Goal: Information Seeking & Learning: Learn about a topic

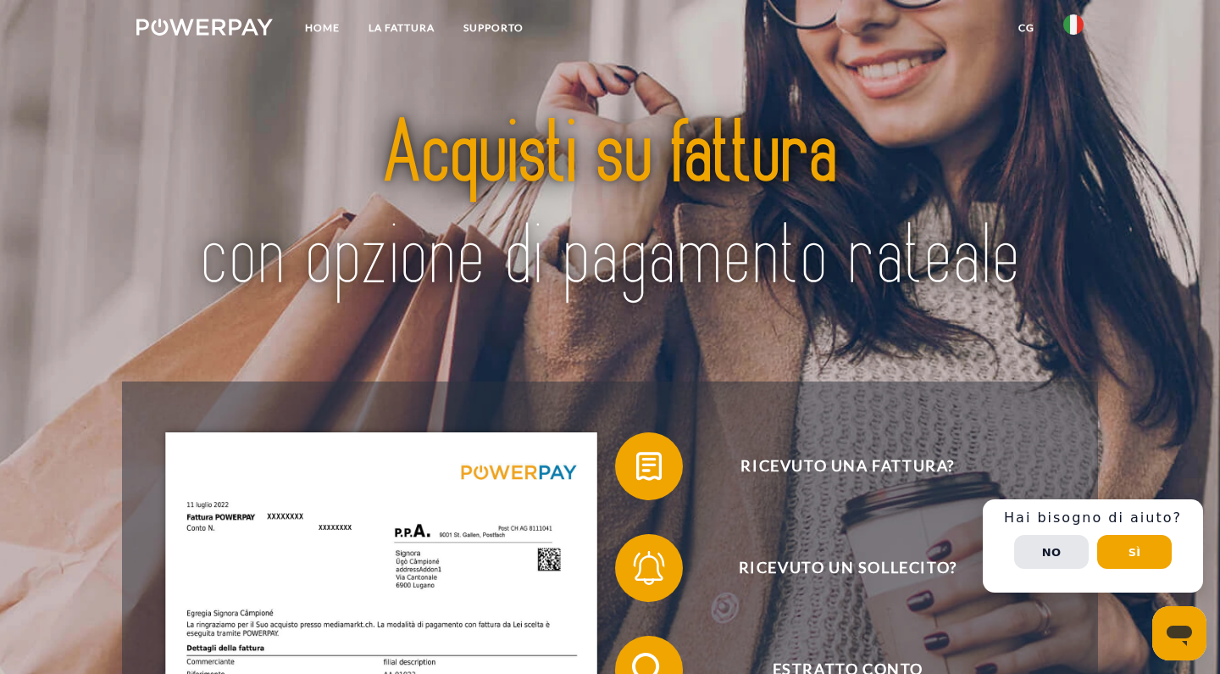
click at [1074, 25] on img at bounding box center [1074, 24] width 20 height 20
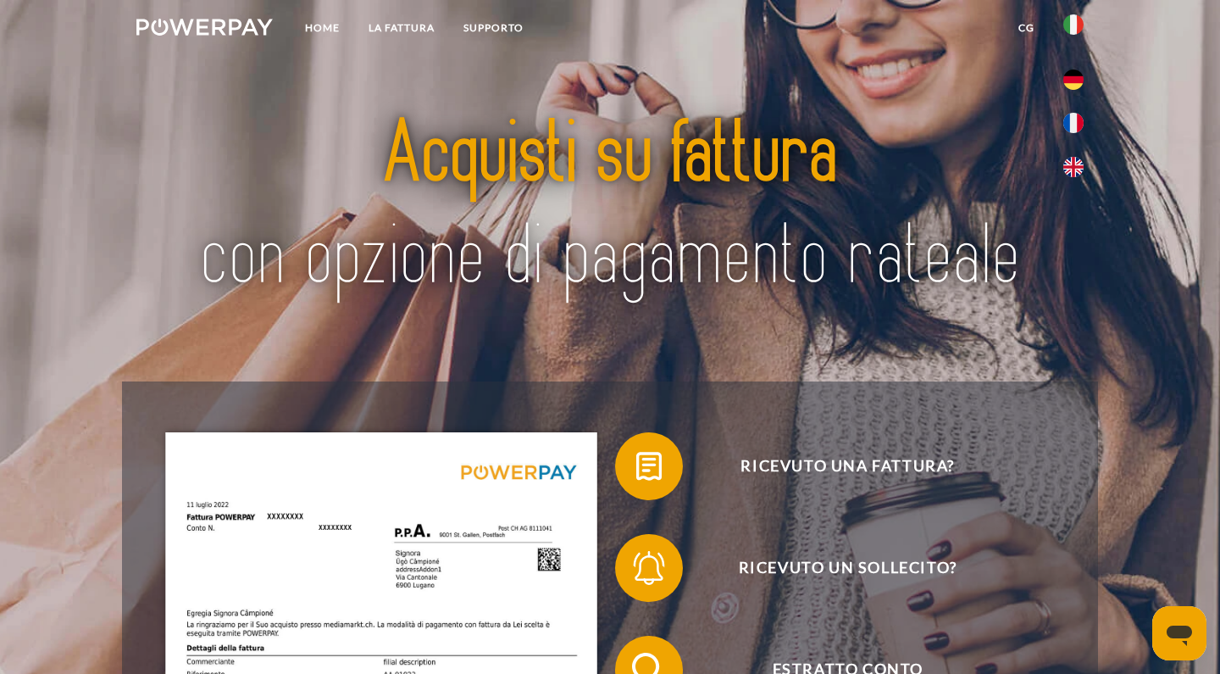
click at [1068, 26] on img at bounding box center [1074, 24] width 20 height 20
click at [1032, 25] on link "CG" at bounding box center [1026, 28] width 45 height 31
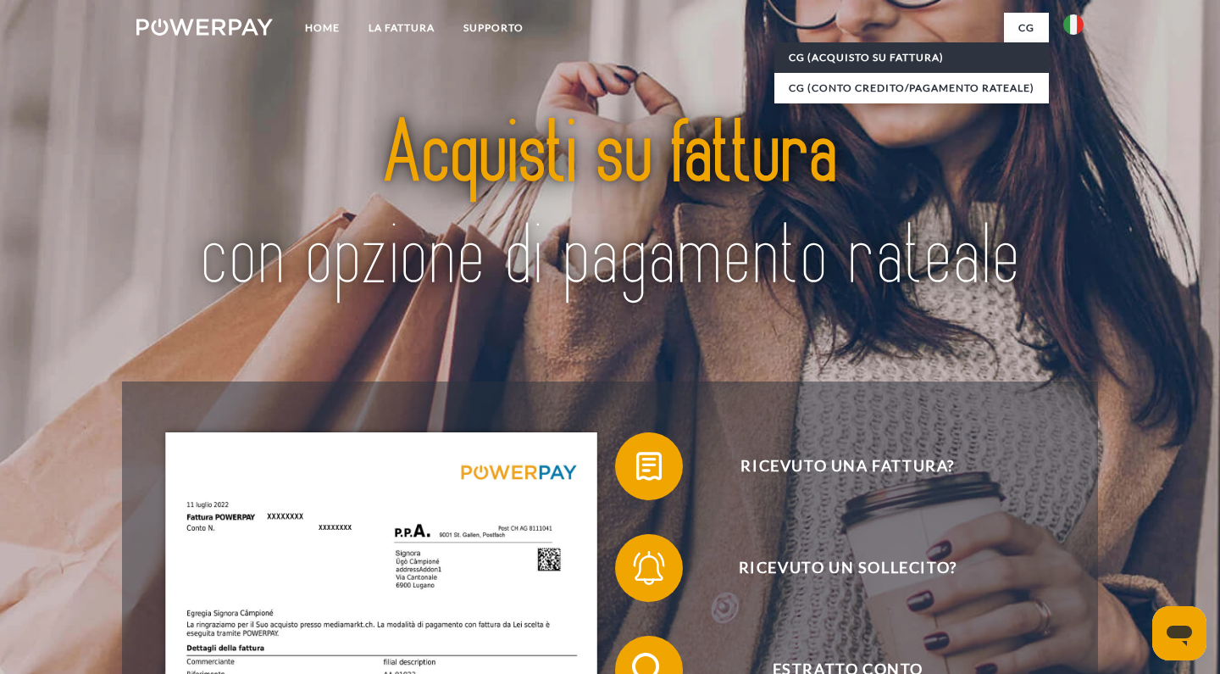
click at [924, 48] on link "CG (Acquisto su fattura)" at bounding box center [912, 57] width 275 height 31
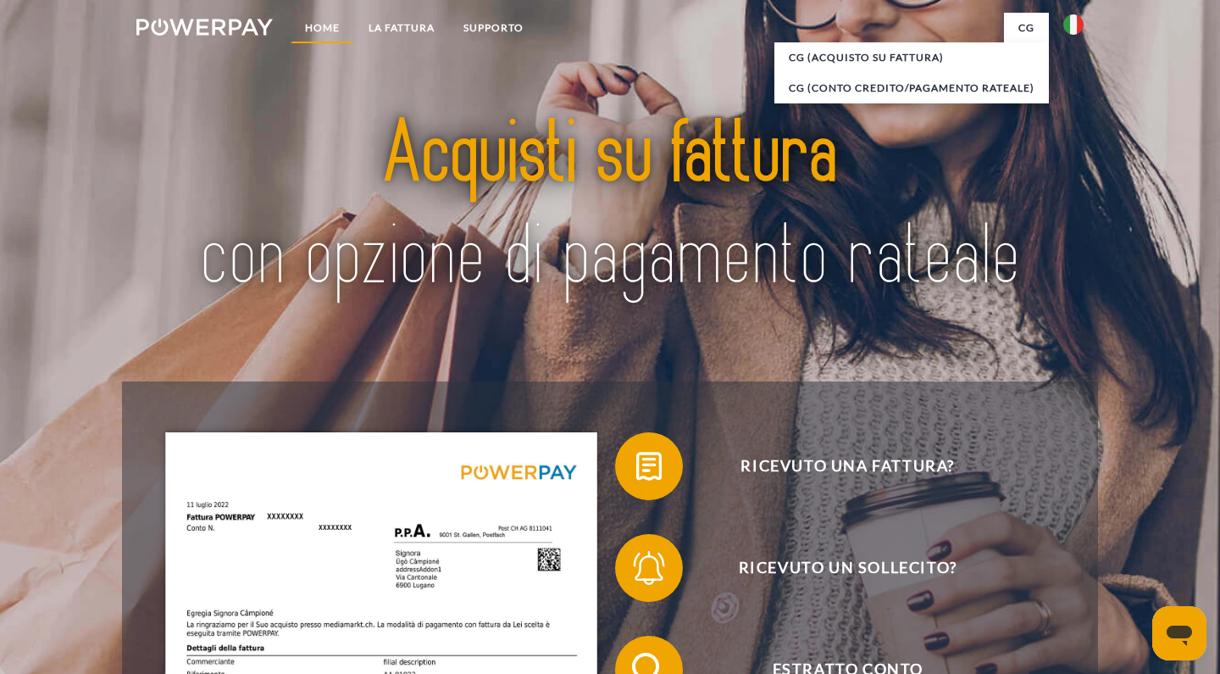
click at [320, 32] on link "Home" at bounding box center [323, 28] width 64 height 31
click at [406, 30] on link "LA FATTURA" at bounding box center [401, 28] width 95 height 31
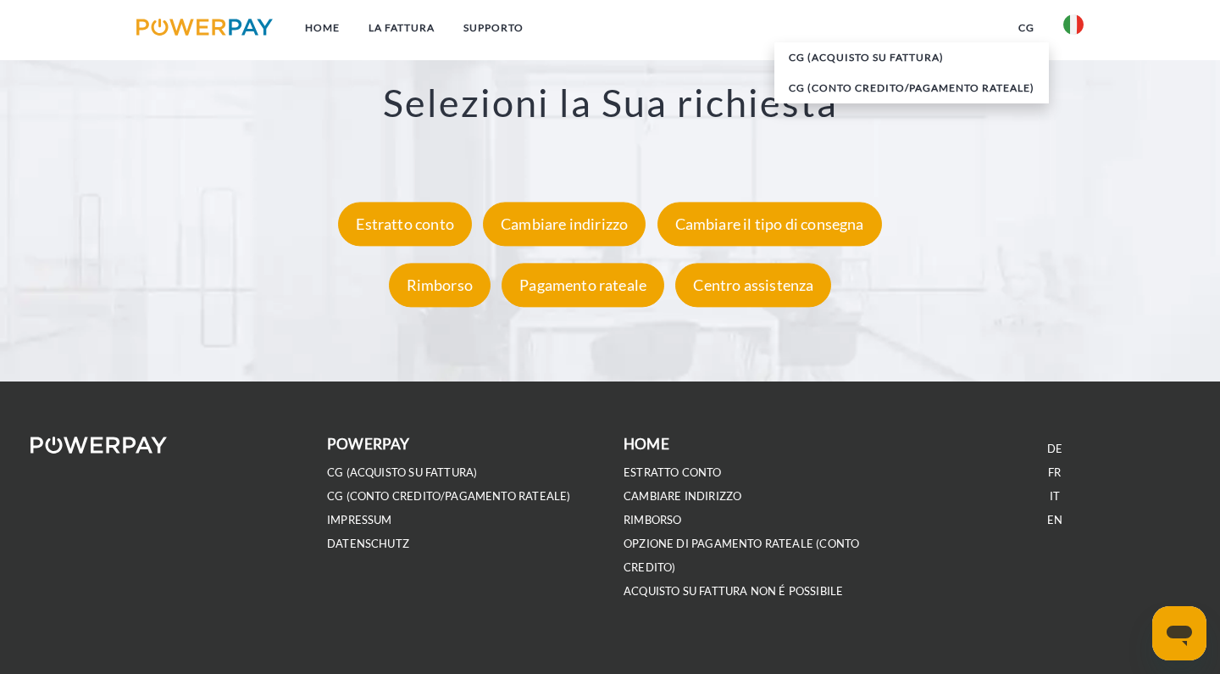
scroll to position [3149, 0]
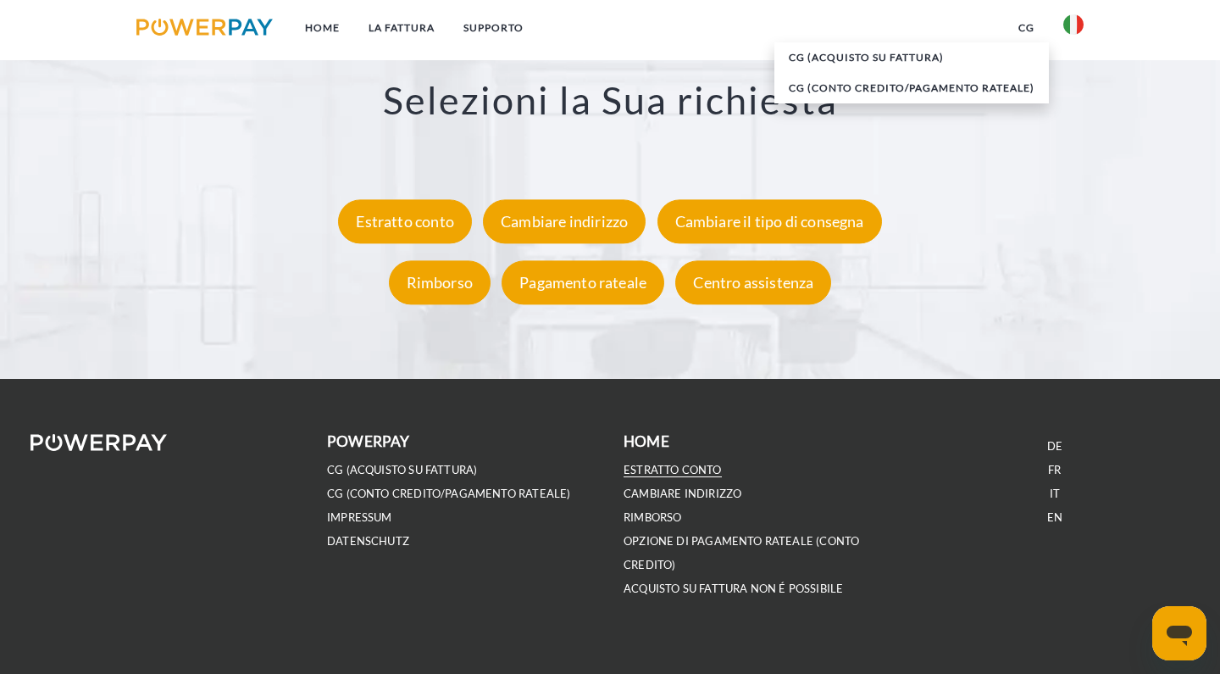
click at [643, 463] on link "ESTRATTO CONTO" at bounding box center [673, 470] width 98 height 14
click at [624, 285] on div "Pagamento rateale" at bounding box center [583, 283] width 163 height 44
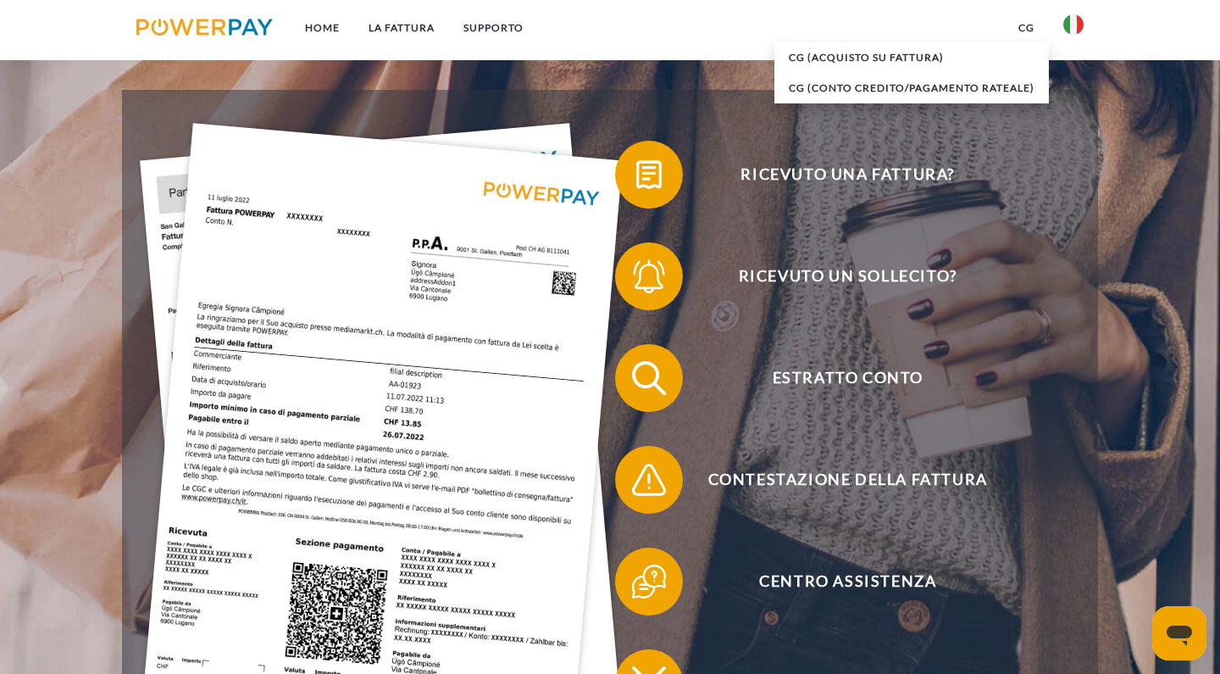
scroll to position [291, 0]
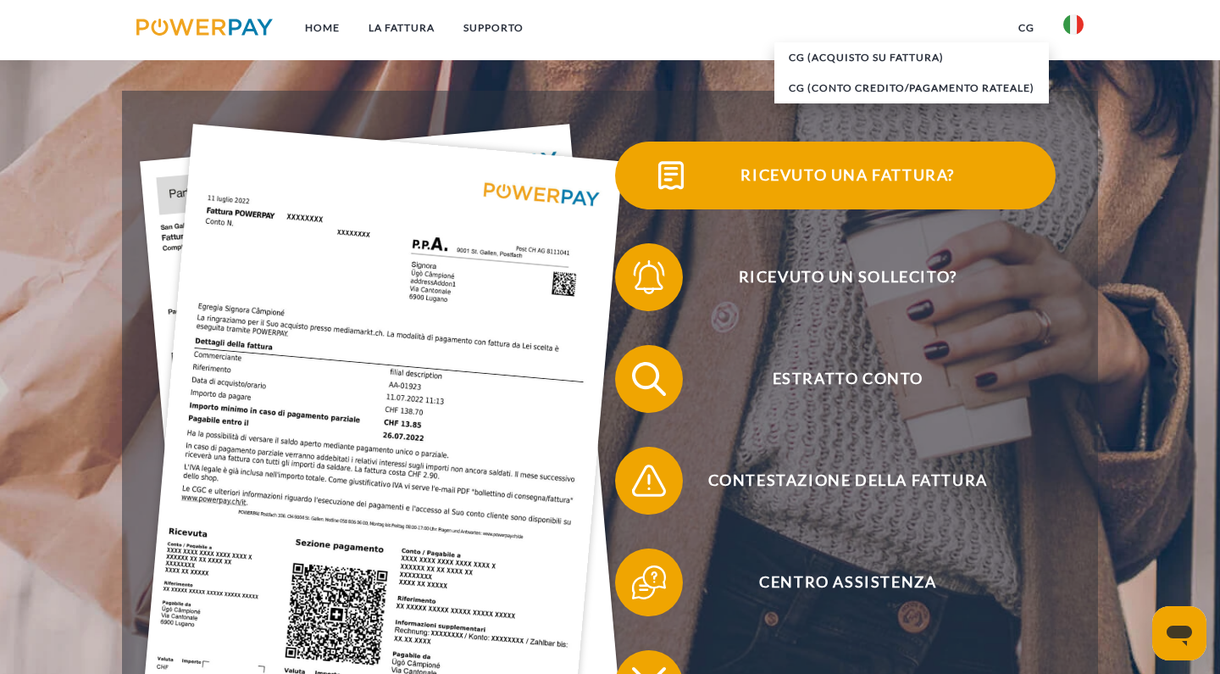
click at [680, 158] on img at bounding box center [671, 175] width 42 height 42
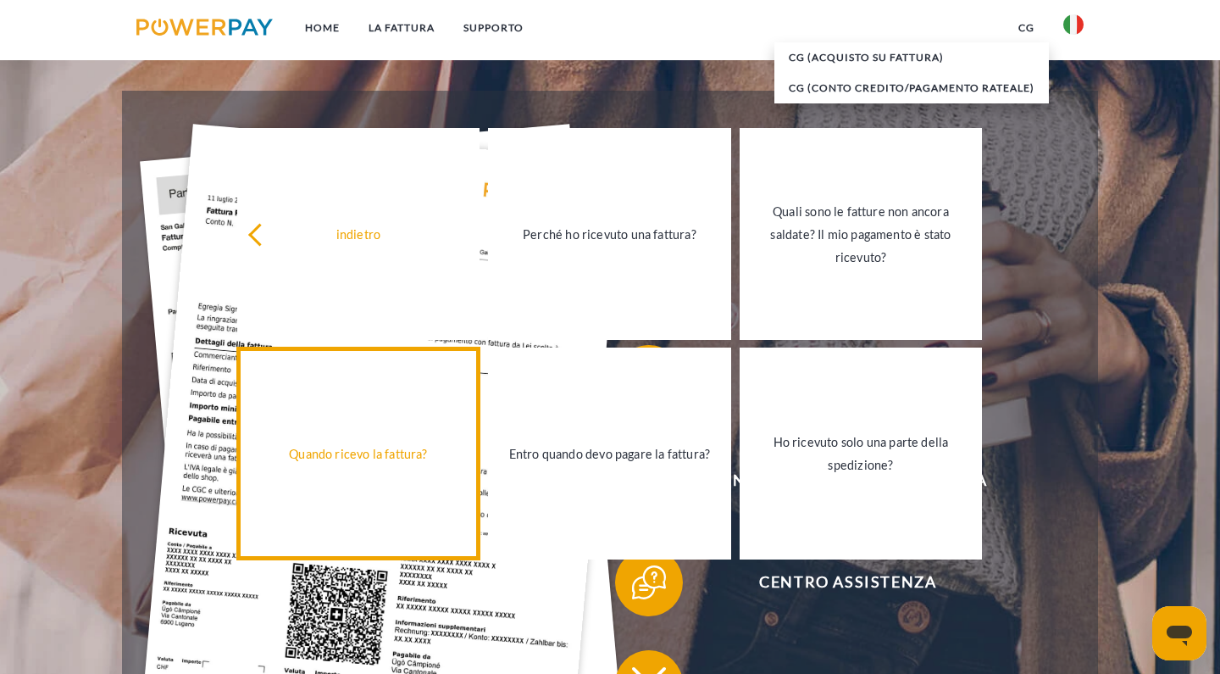
click at [356, 525] on link "Quando ricevo la fattura?" at bounding box center [358, 453] width 243 height 212
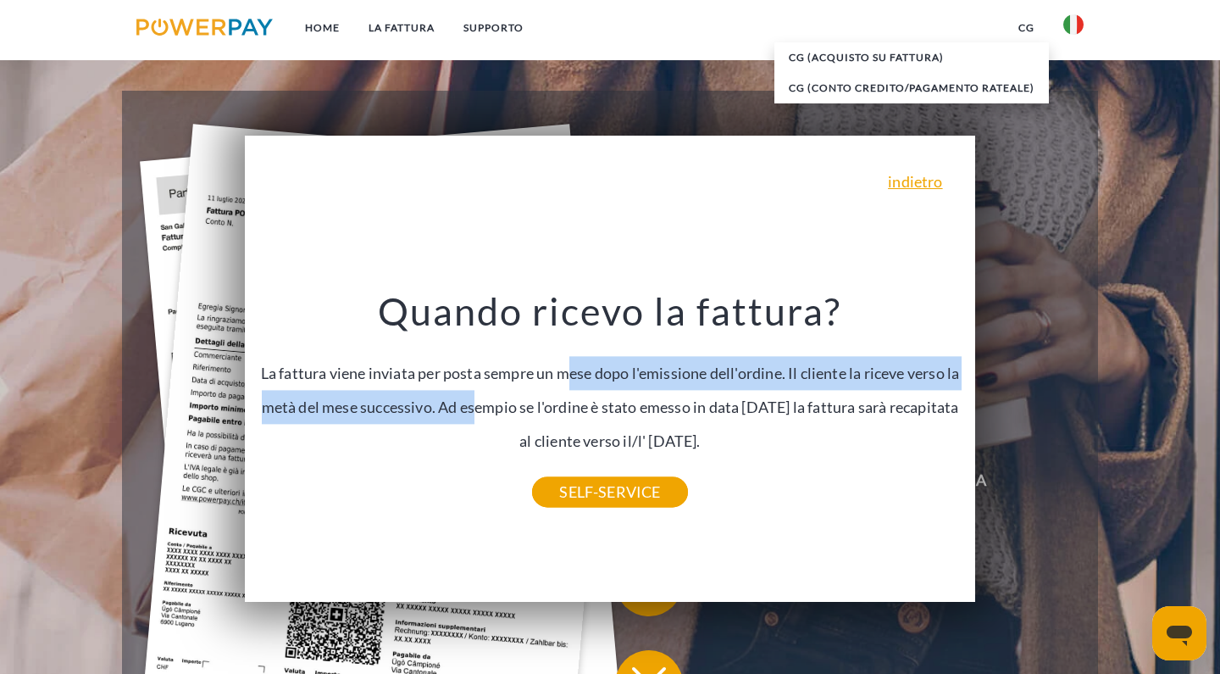
drag, startPoint x: 566, startPoint y: 382, endPoint x: 475, endPoint y: 410, distance: 95.7
click at [475, 410] on div "Quando ricevo la fattura? La fattura viene inviata per posta sempre un mese dop…" at bounding box center [610, 389] width 709 height 204
